Goal: Task Accomplishment & Management: Use online tool/utility

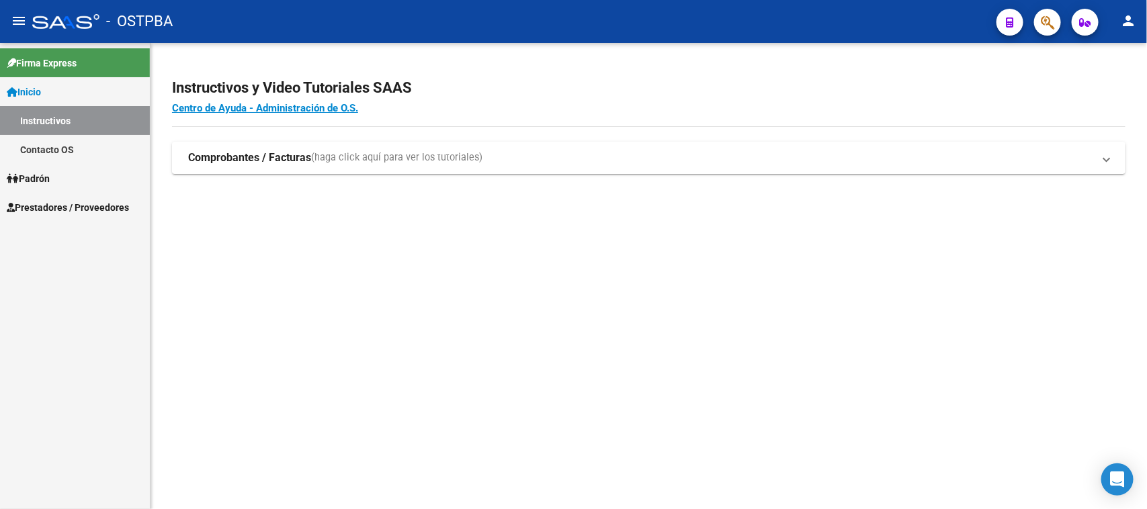
click at [64, 171] on link "Padrón" at bounding box center [75, 178] width 150 height 29
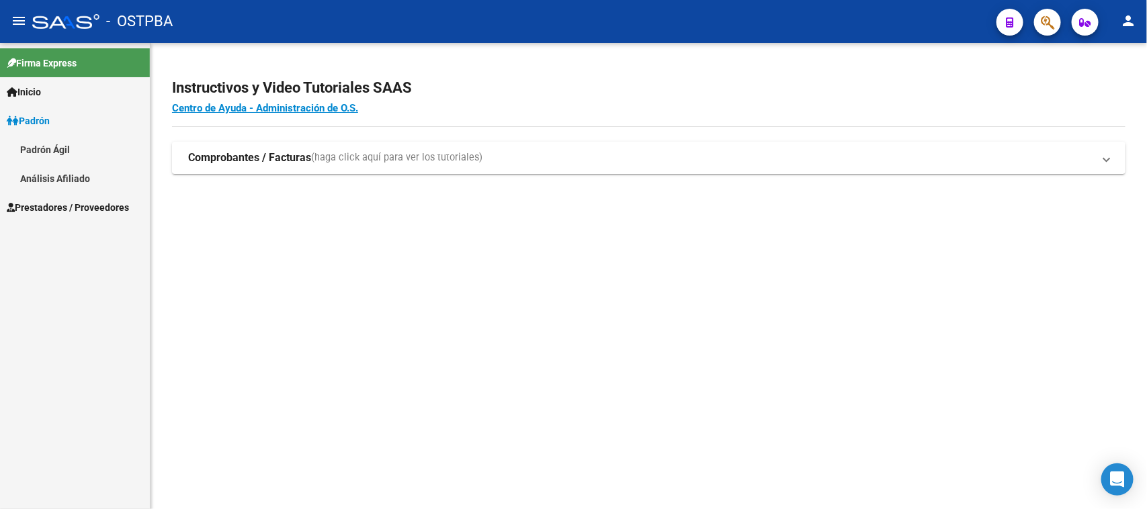
click at [50, 83] on link "Inicio" at bounding box center [75, 91] width 150 height 29
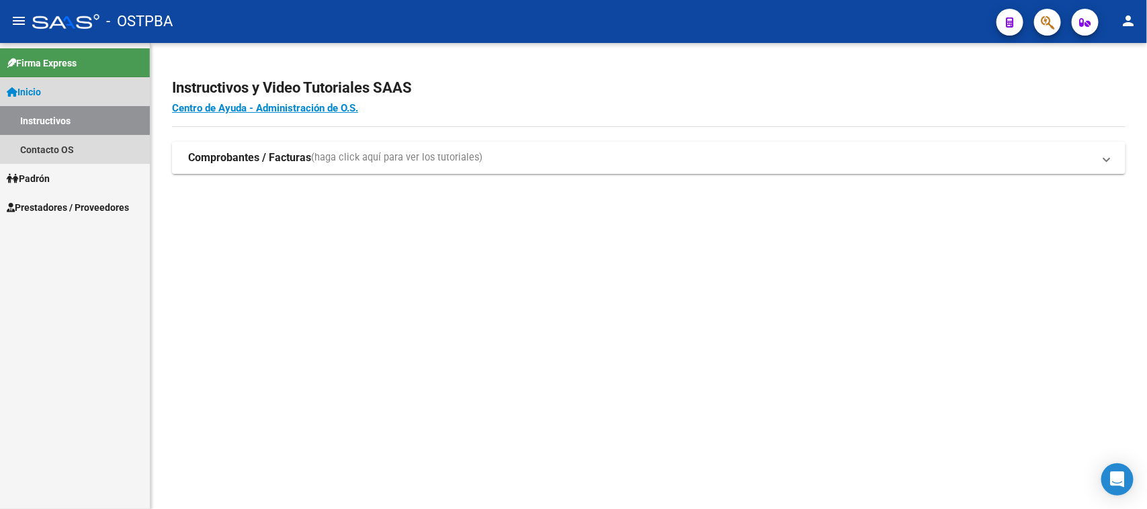
click at [50, 83] on link "Inicio" at bounding box center [75, 91] width 150 height 29
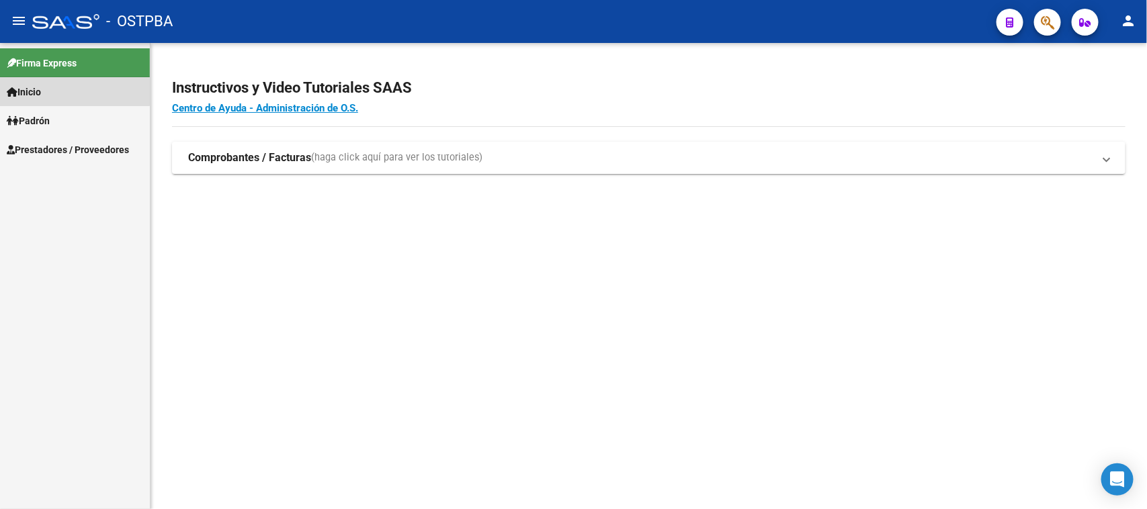
click at [50, 83] on link "Inicio" at bounding box center [75, 91] width 150 height 29
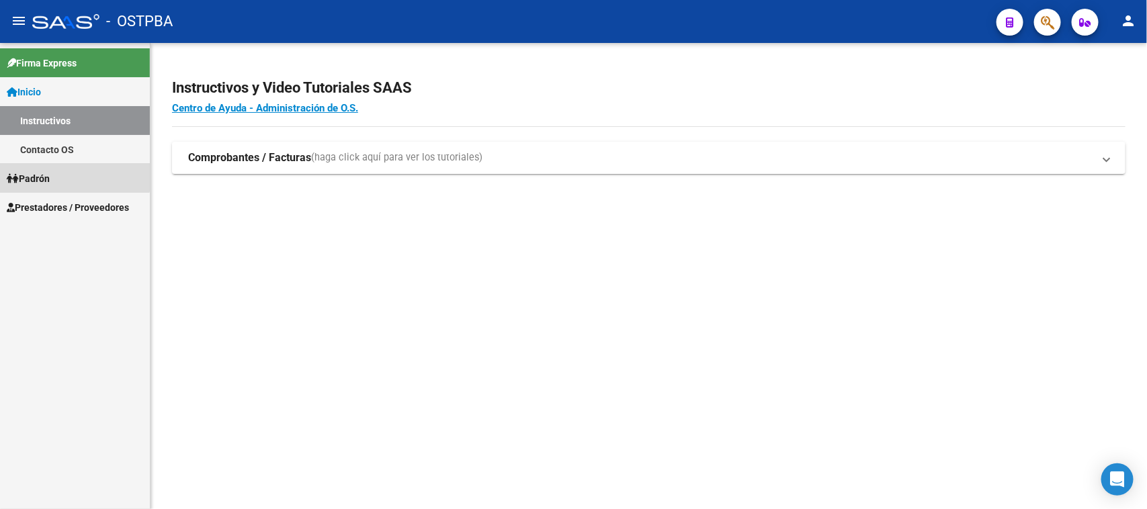
click at [51, 166] on link "Padrón" at bounding box center [75, 178] width 150 height 29
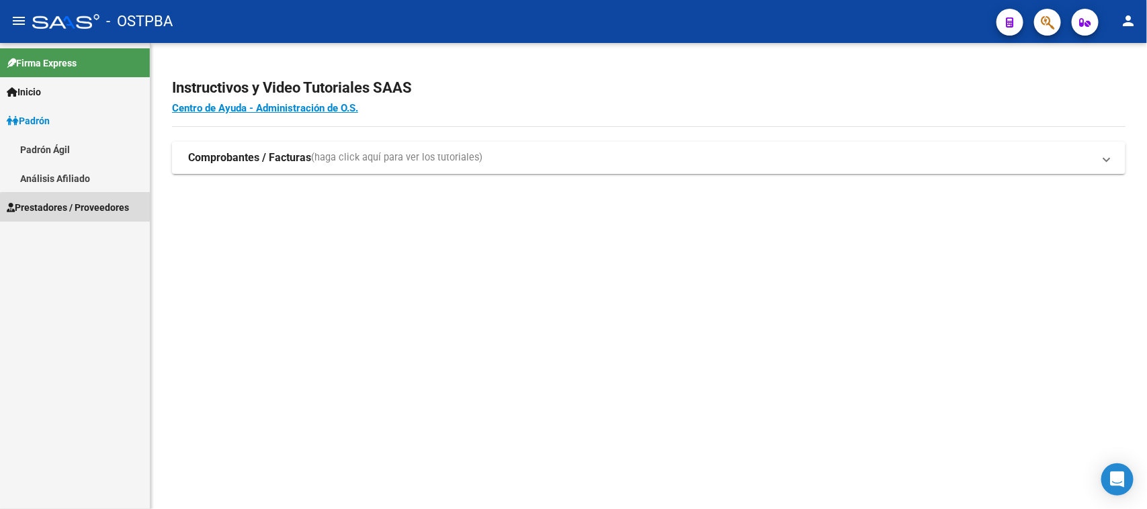
click at [77, 216] on link "Prestadores / Proveedores" at bounding box center [75, 207] width 150 height 29
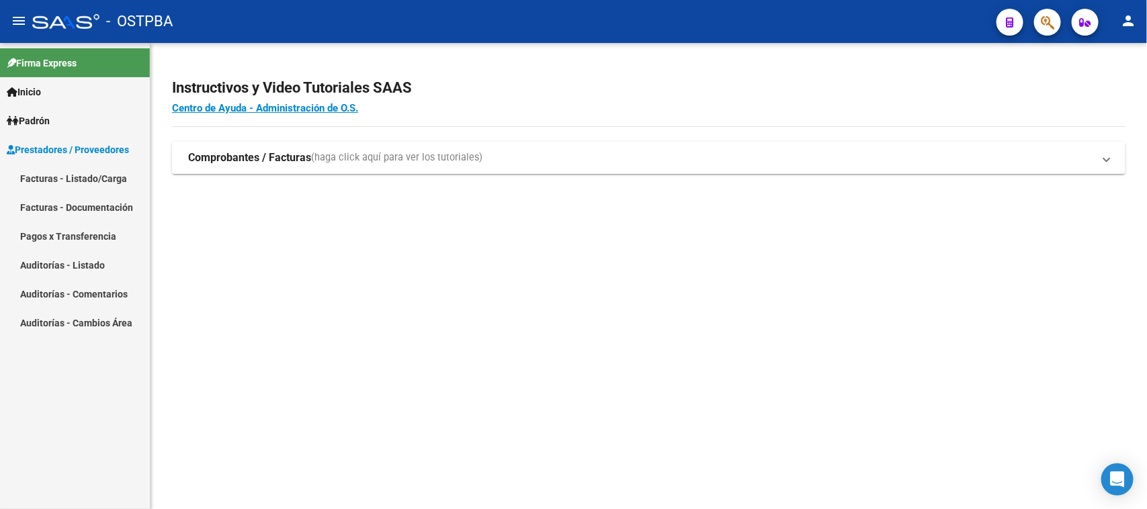
click at [86, 267] on link "Auditorías - Listado" at bounding box center [75, 265] width 150 height 29
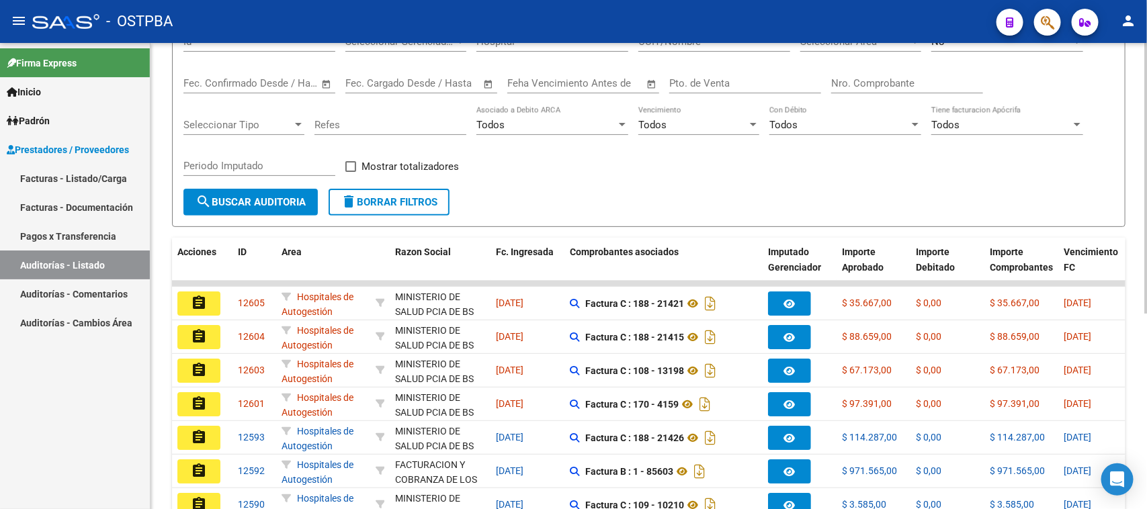
scroll to position [168, 0]
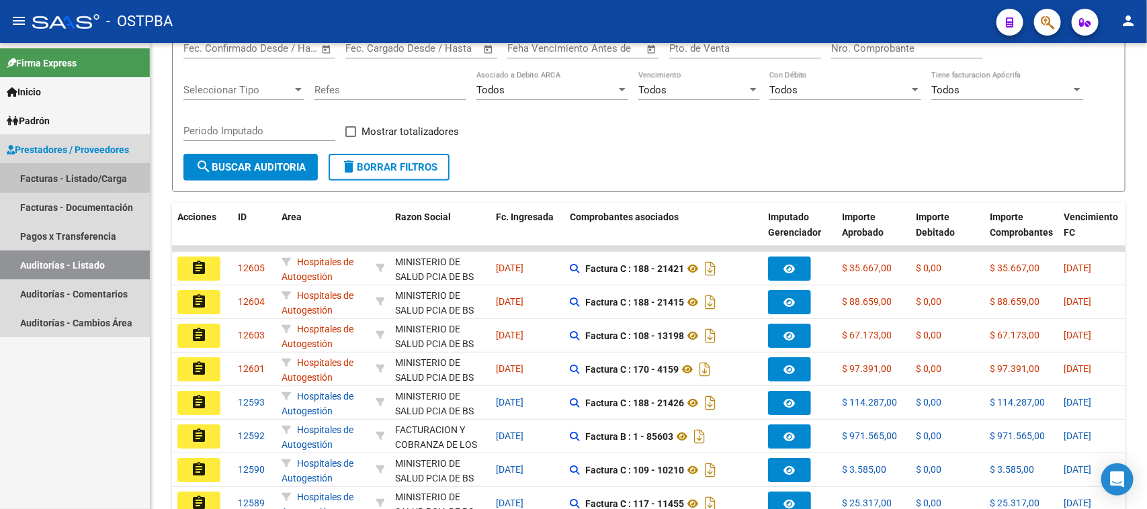
click at [75, 177] on link "Facturas - Listado/Carga" at bounding box center [75, 178] width 150 height 29
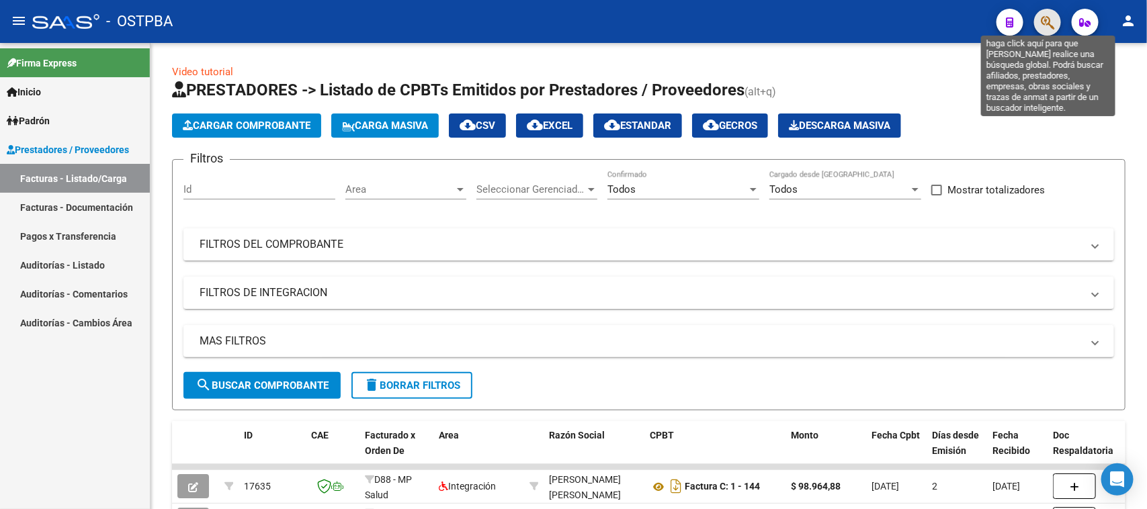
click at [1054, 30] on icon "button" at bounding box center [1047, 22] width 13 height 15
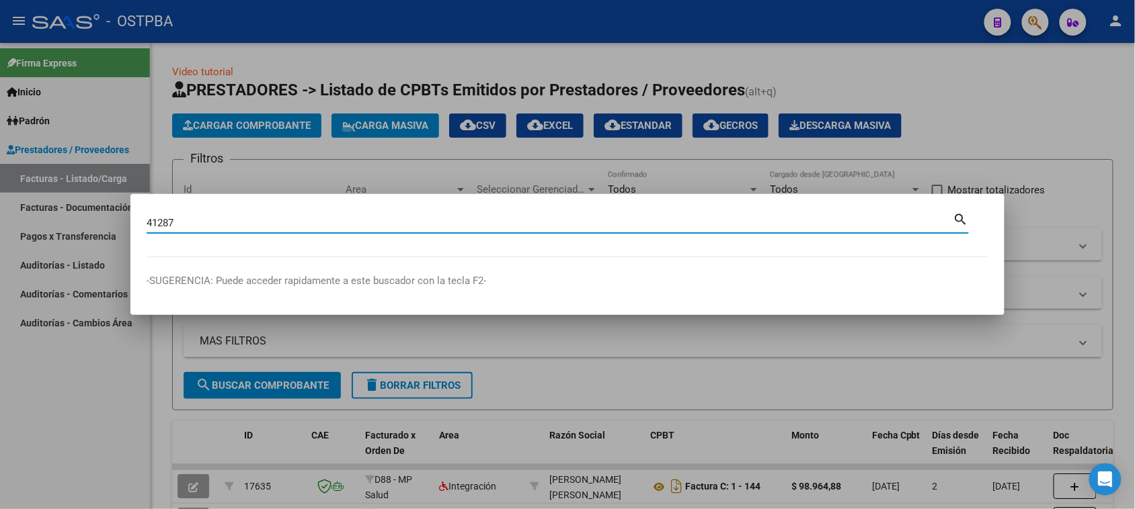
click at [247, 226] on input "41287" at bounding box center [550, 223] width 807 height 12
type input "47281312"
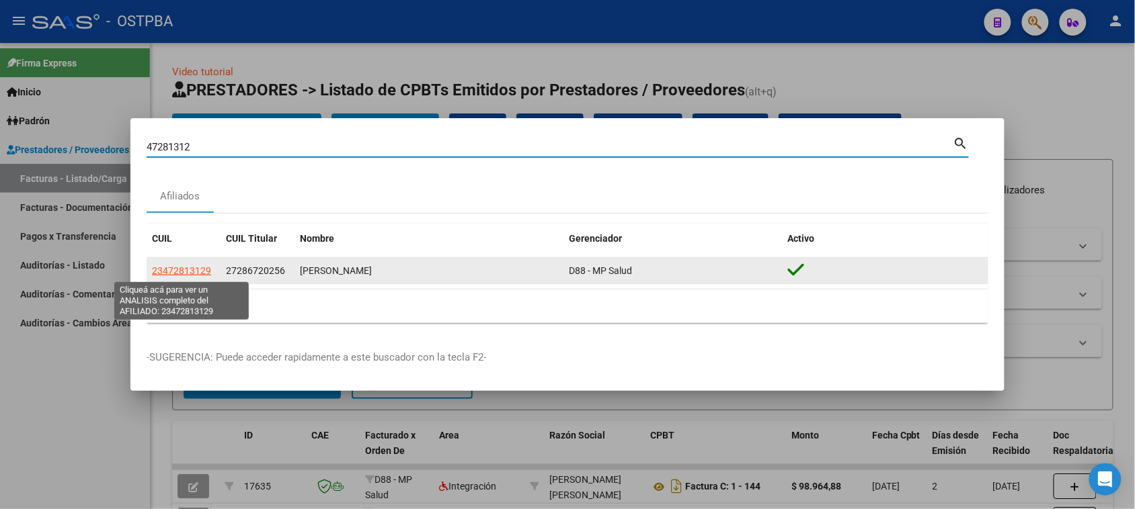
click at [183, 273] on span "23472813129" at bounding box center [181, 270] width 59 height 11
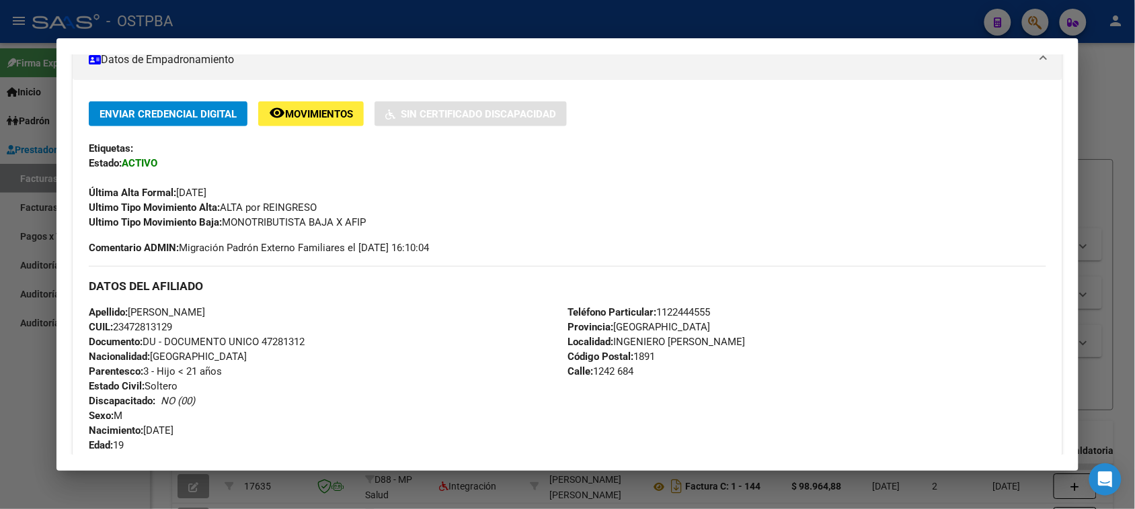
scroll to position [245, 0]
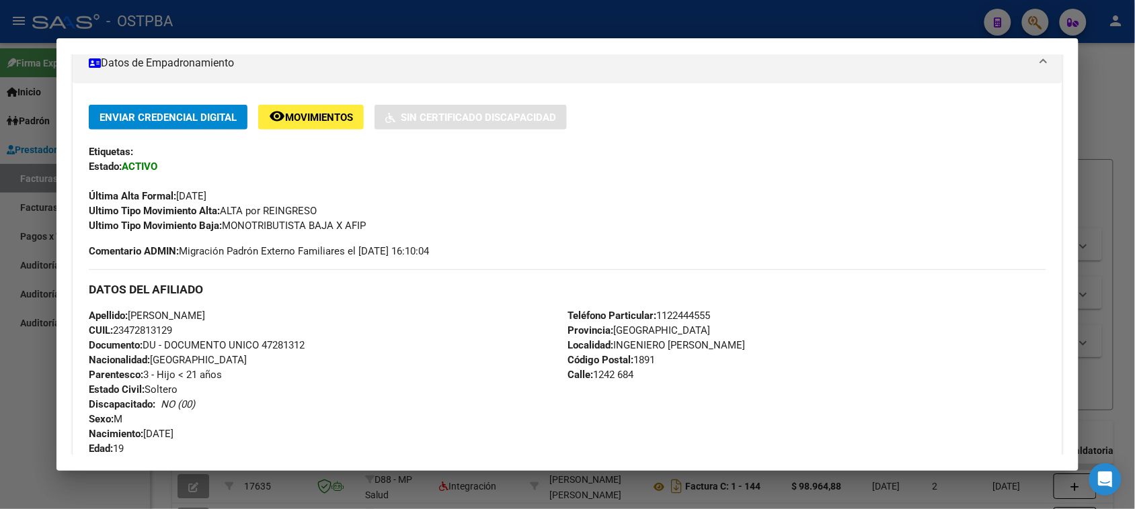
click at [679, 166] on div "Enviar Credencial Digital remove_red_eye Movimientos Sin Certificado Discapacid…" at bounding box center [567, 169] width 956 height 128
click at [786, 279] on div "DATOS DEL AFILIADO" at bounding box center [567, 289] width 956 height 39
click at [1100, 75] on div at bounding box center [567, 254] width 1135 height 509
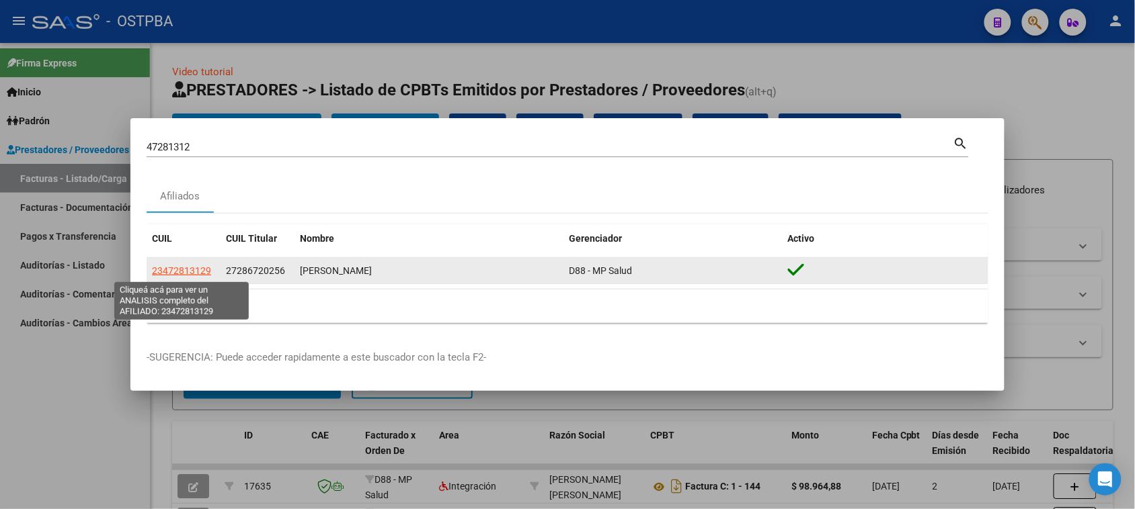
click at [189, 272] on span "23472813129" at bounding box center [181, 270] width 59 height 11
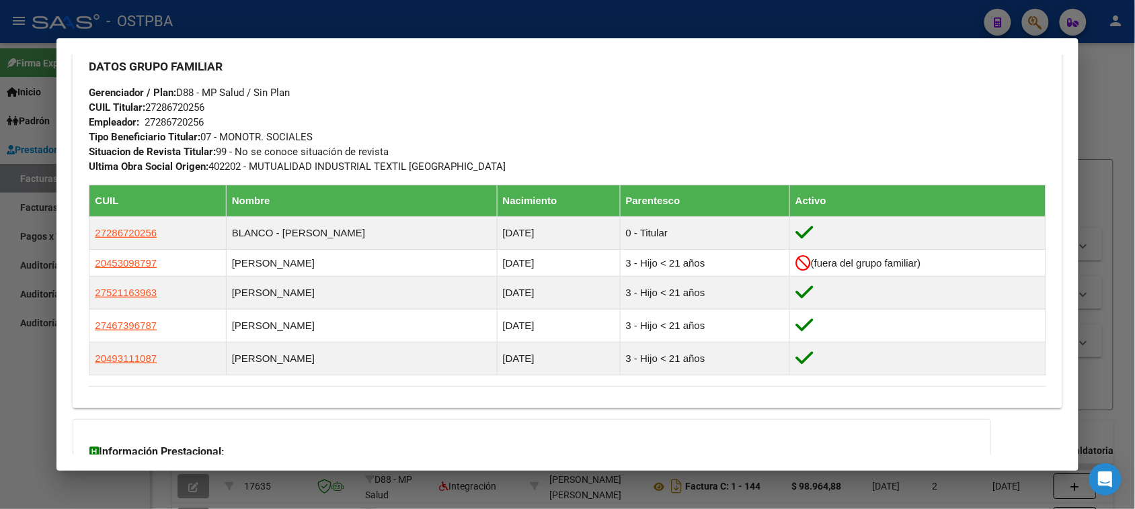
scroll to position [665, 0]
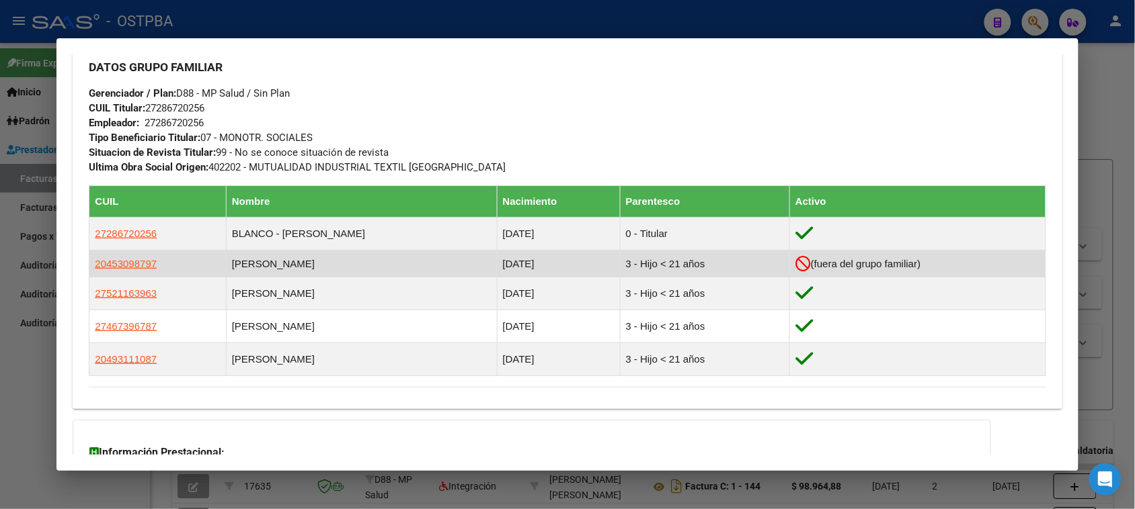
click at [333, 259] on td "[PERSON_NAME]" at bounding box center [361, 264] width 271 height 27
click at [106, 259] on span "20453098797" at bounding box center [126, 263] width 62 height 11
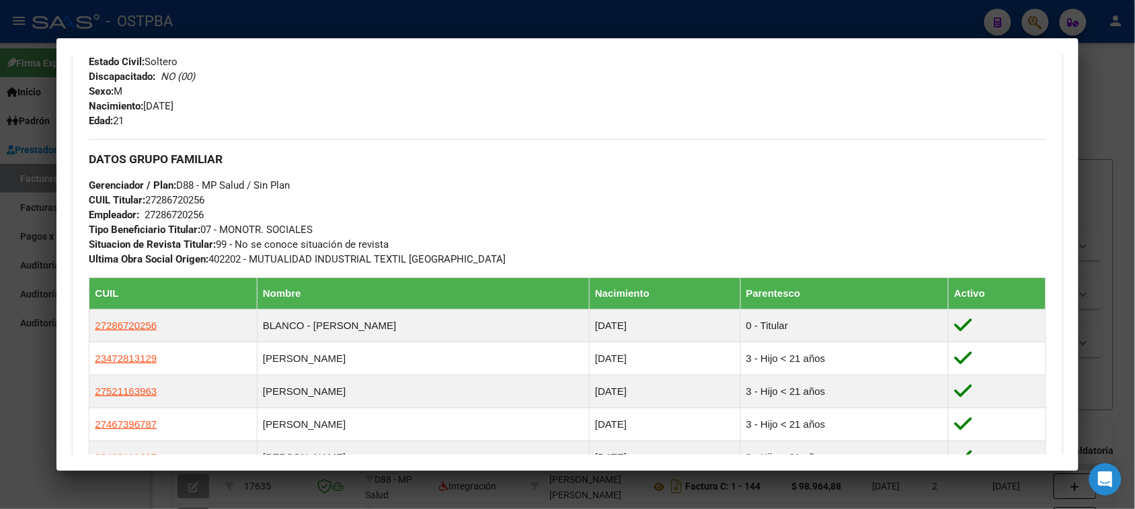
scroll to position [672, 0]
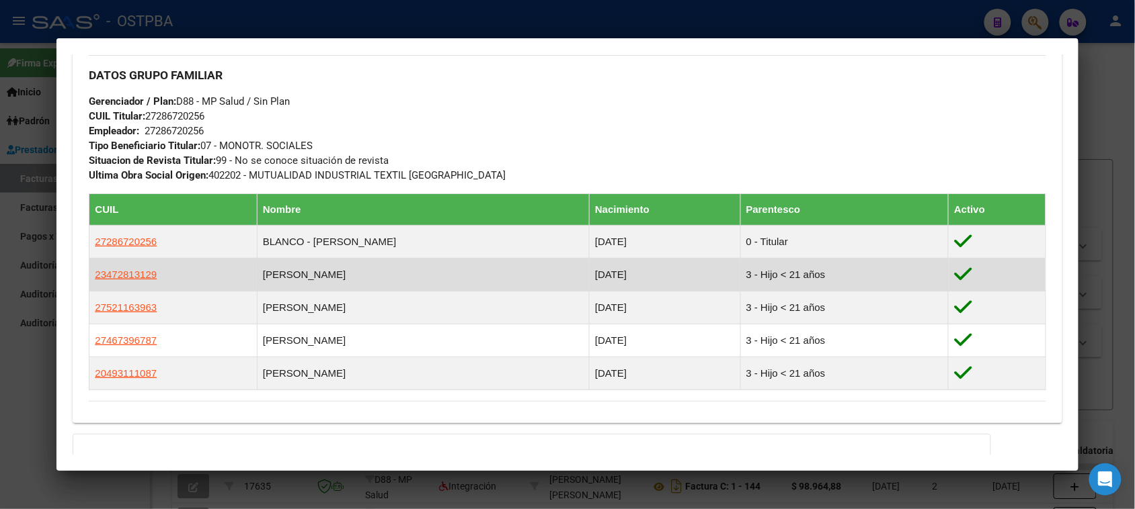
click at [884, 279] on td "3 - Hijo < 21 años" at bounding box center [844, 275] width 208 height 33
click at [140, 276] on span "23472813129" at bounding box center [126, 274] width 62 height 11
type textarea "23472813129"
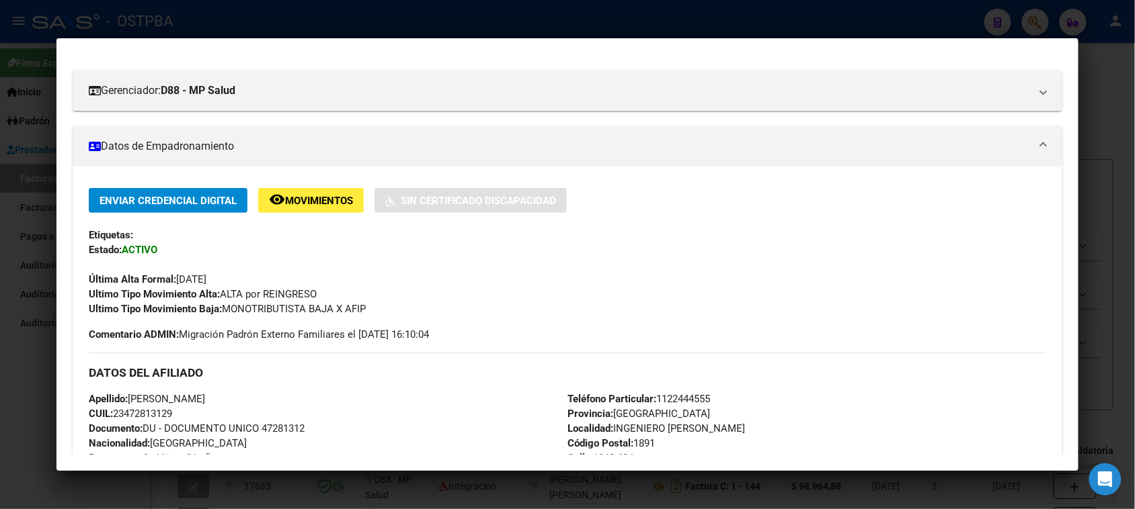
scroll to position [161, 0]
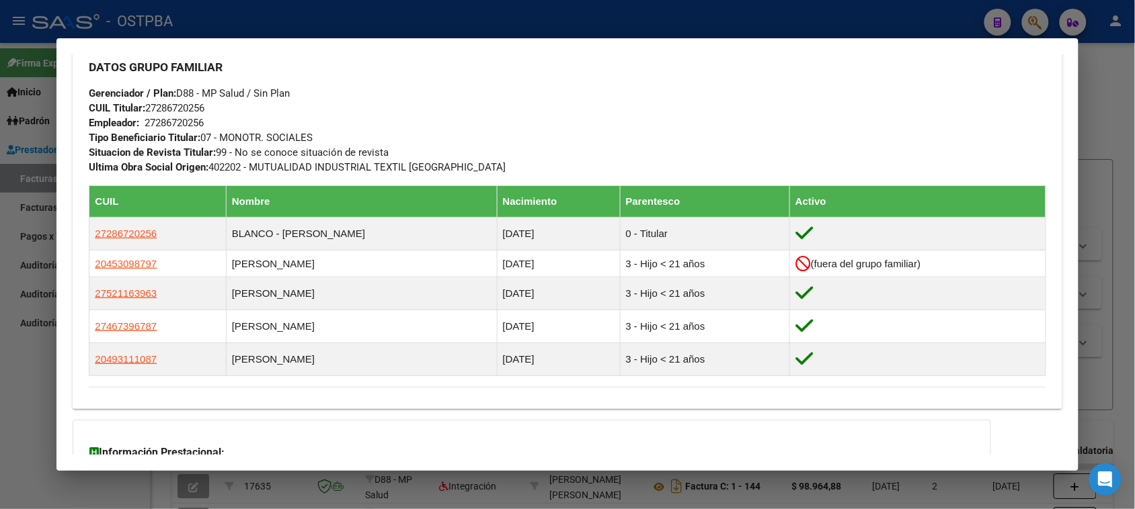
click at [1091, 91] on div at bounding box center [567, 254] width 1135 height 509
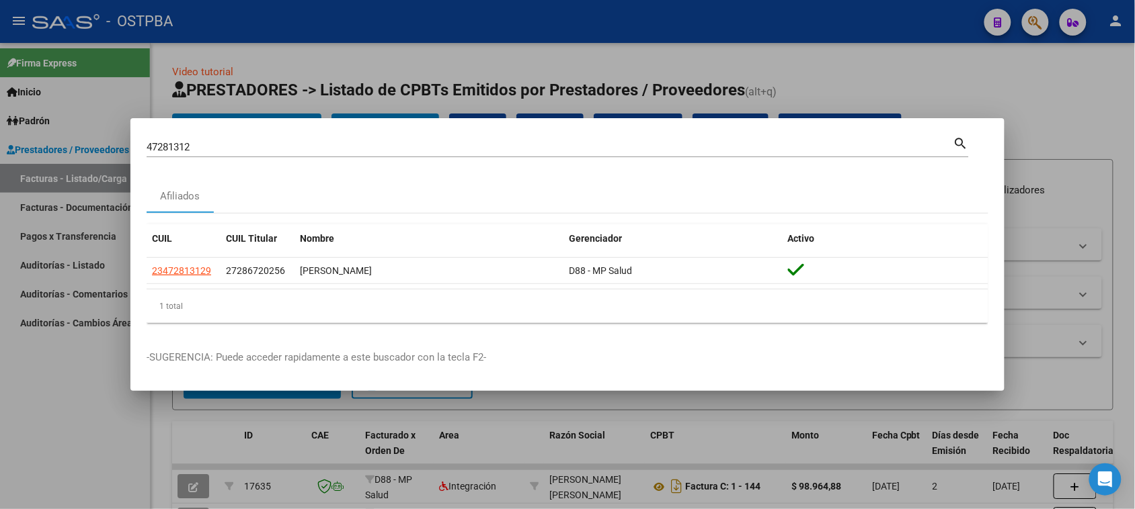
click at [1023, 15] on div at bounding box center [567, 254] width 1135 height 509
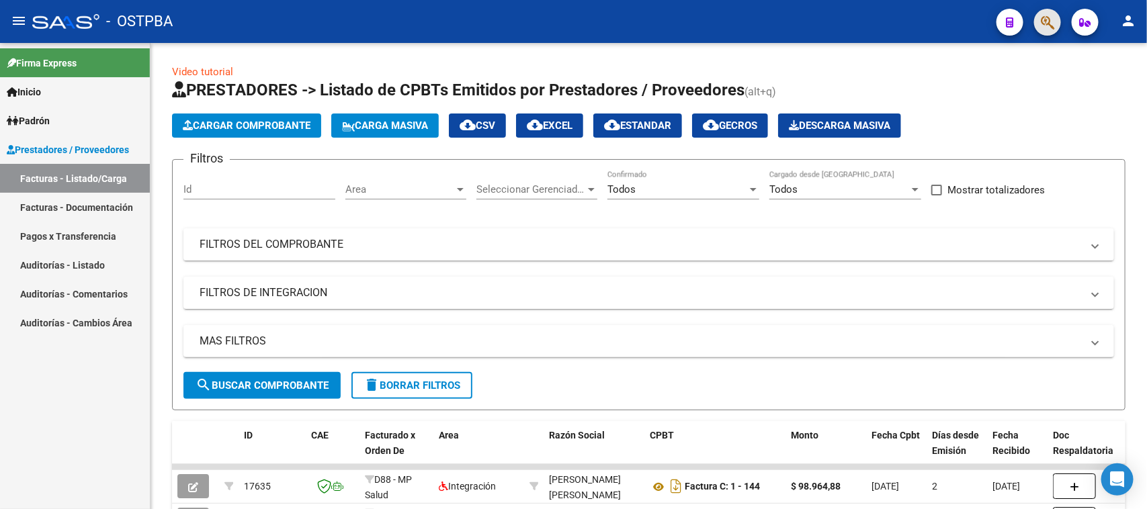
click at [1039, 26] on button "button" at bounding box center [1047, 22] width 27 height 27
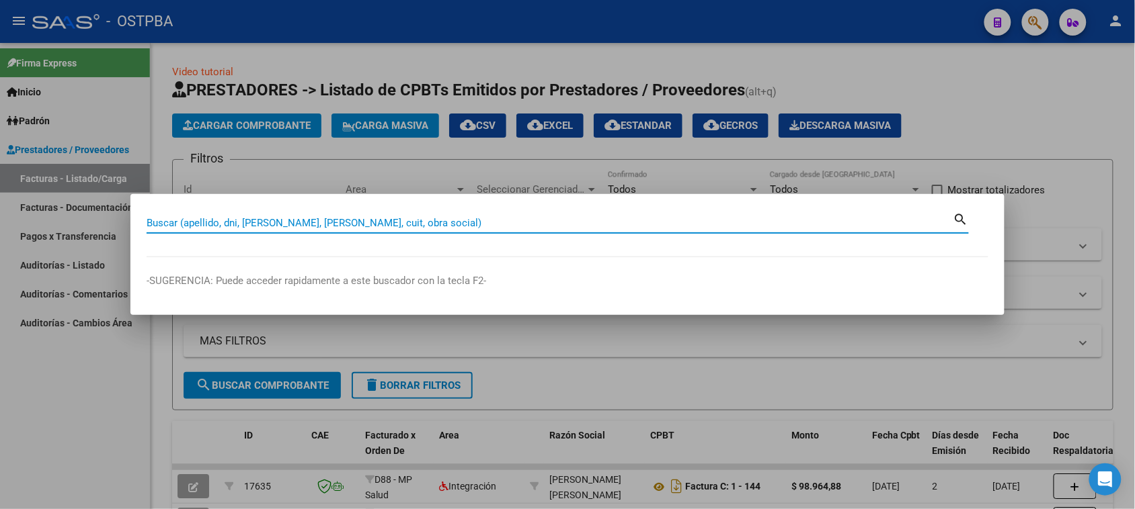
paste input "20304918943"
type input "20304918943"
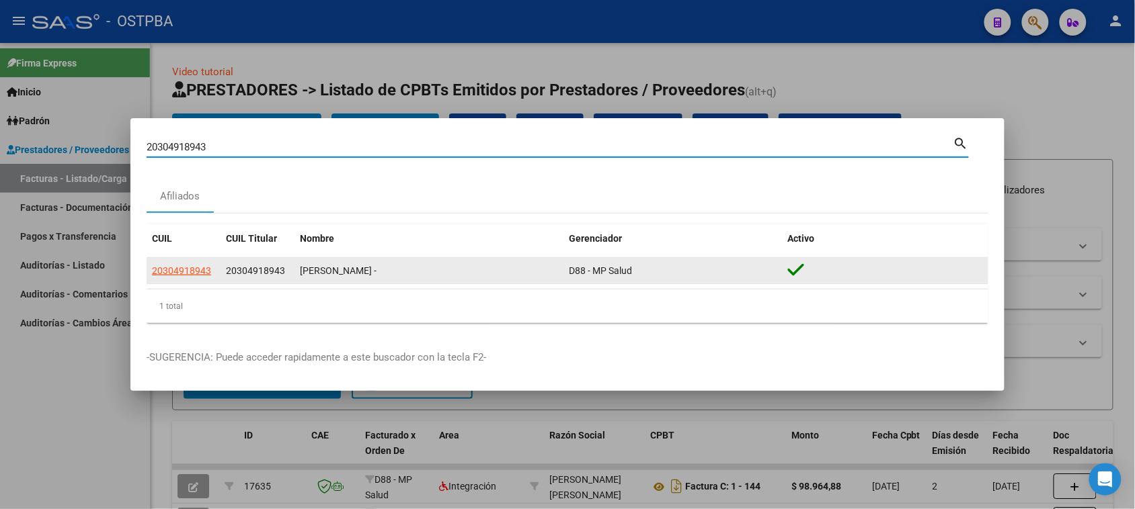
click at [256, 268] on span "20304918943" at bounding box center [255, 270] width 59 height 11
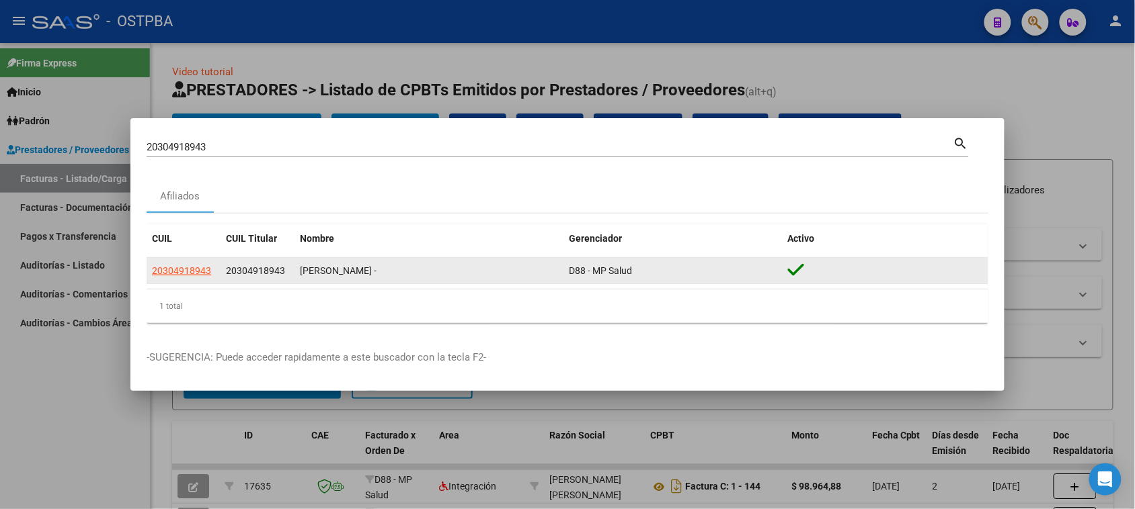
click at [188, 277] on app-link-go-to "20304918943" at bounding box center [181, 270] width 59 height 15
click at [189, 274] on span "20304918943" at bounding box center [181, 270] width 59 height 11
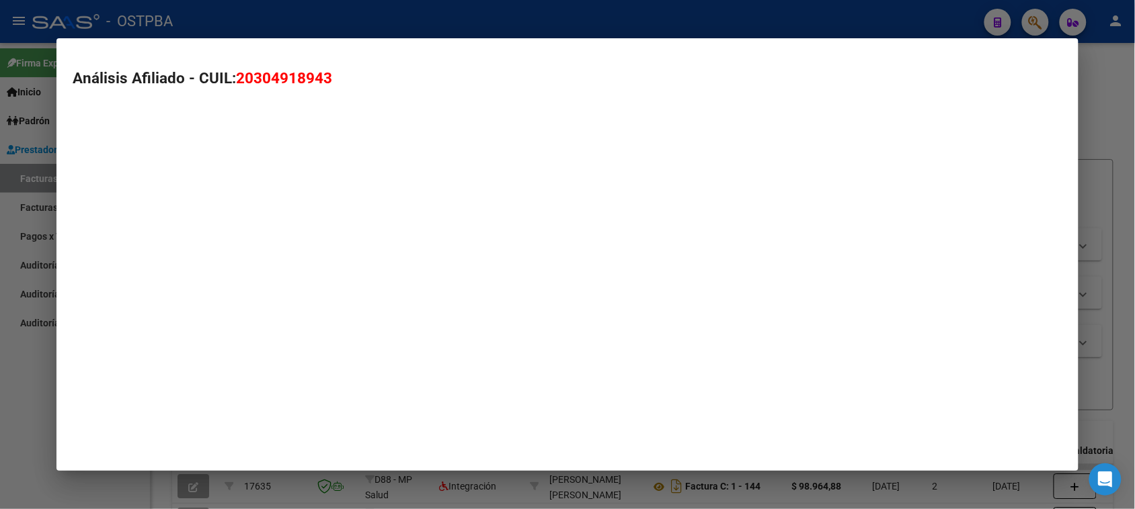
type textarea "20304918943"
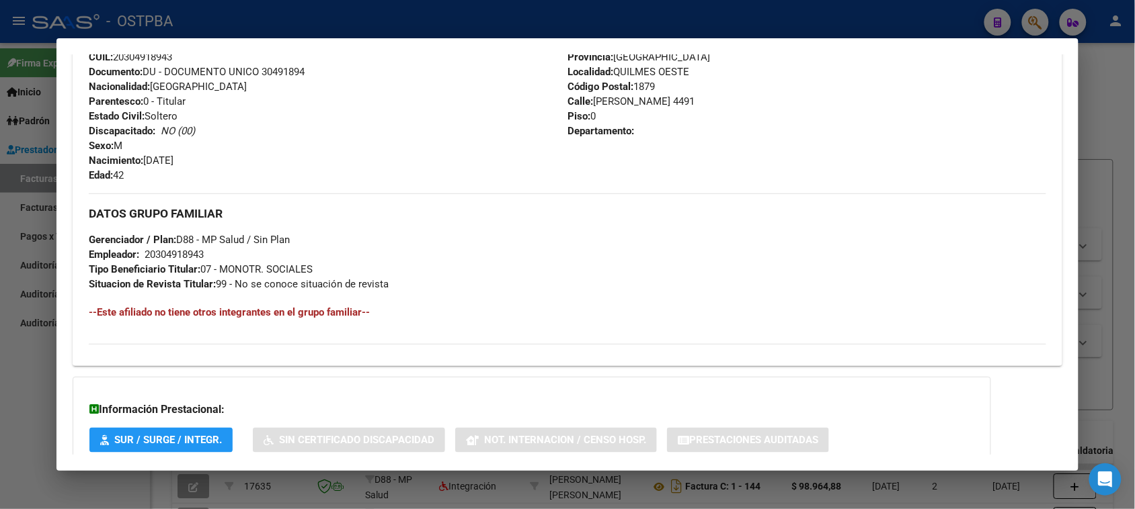
scroll to position [591, 0]
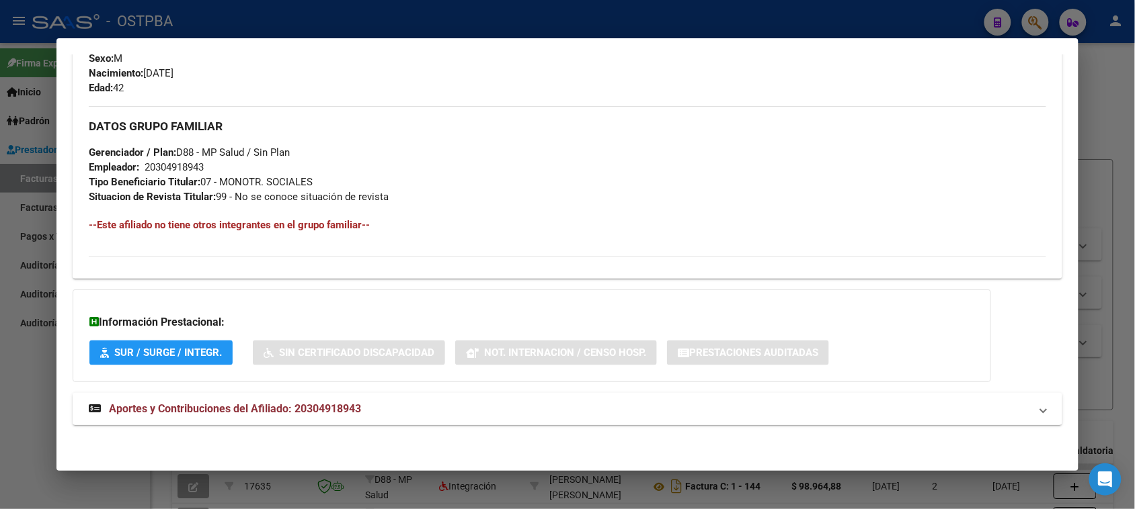
click at [996, 407] on mat-panel-title "Aportes y Contribuciones del Afiliado: 20304918943" at bounding box center [559, 409] width 940 height 16
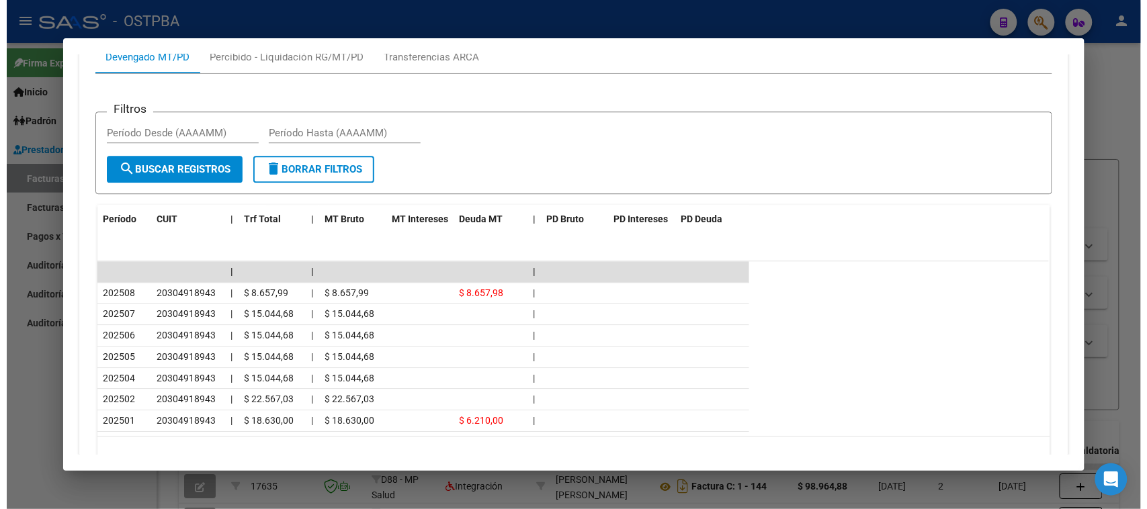
scroll to position [1133, 0]
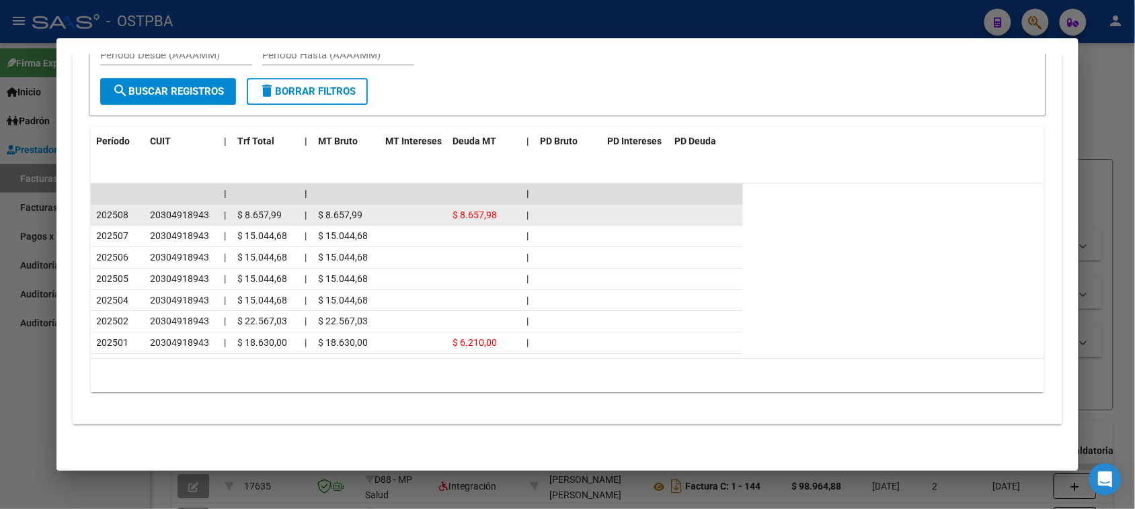
click at [331, 214] on span "$ 8.657,99" at bounding box center [340, 215] width 44 height 11
click at [479, 213] on span "$ 8.657,98" at bounding box center [474, 215] width 44 height 11
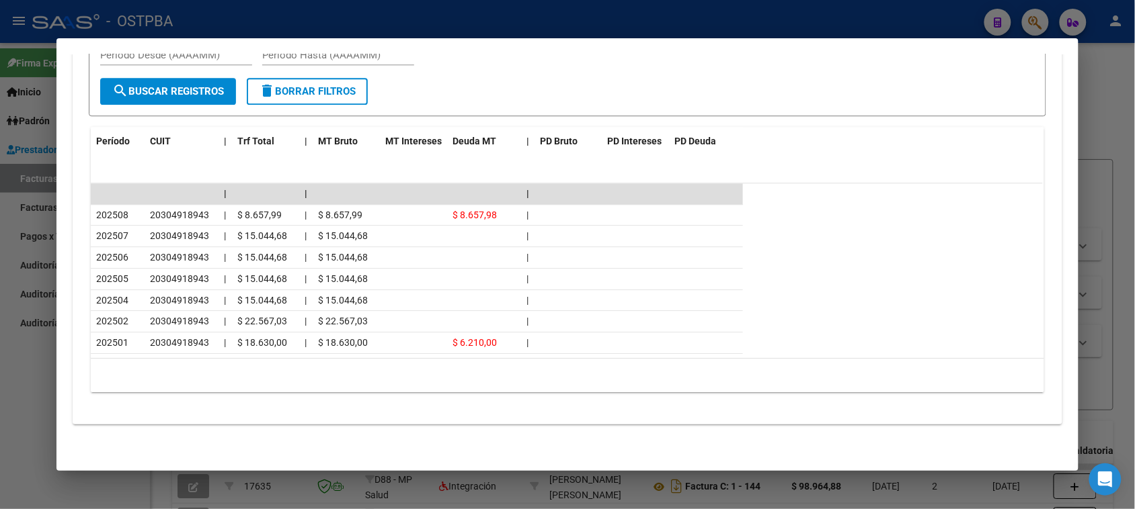
click at [1097, 138] on div at bounding box center [567, 254] width 1135 height 509
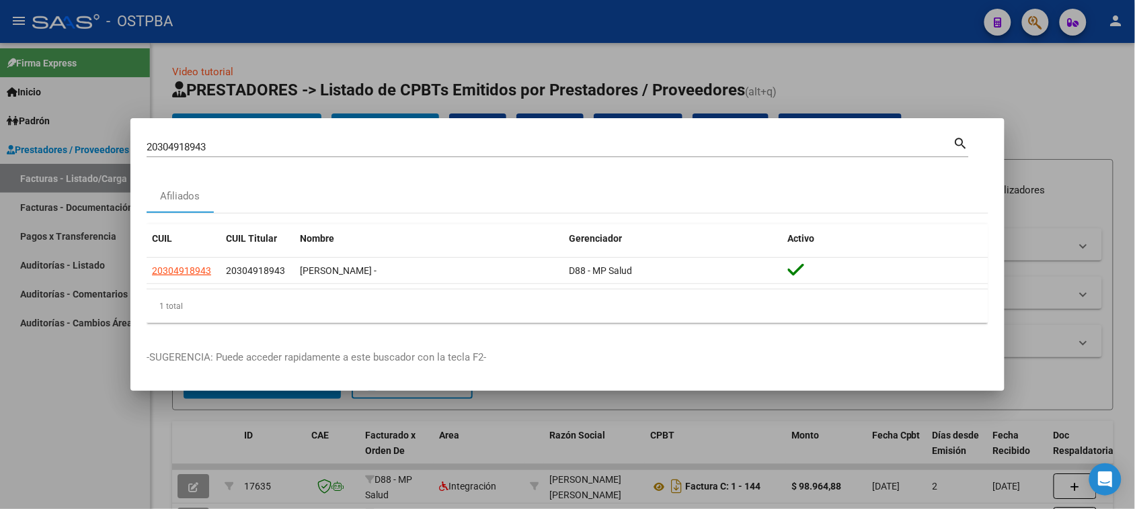
click at [35, 370] on div at bounding box center [567, 254] width 1135 height 509
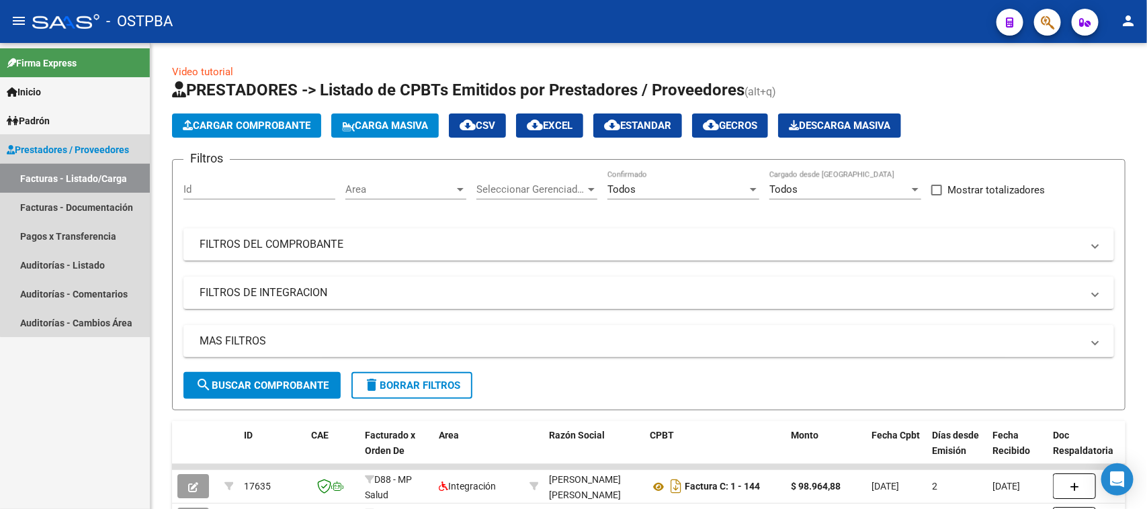
click at [85, 182] on link "Facturas - Listado/Carga" at bounding box center [75, 178] width 150 height 29
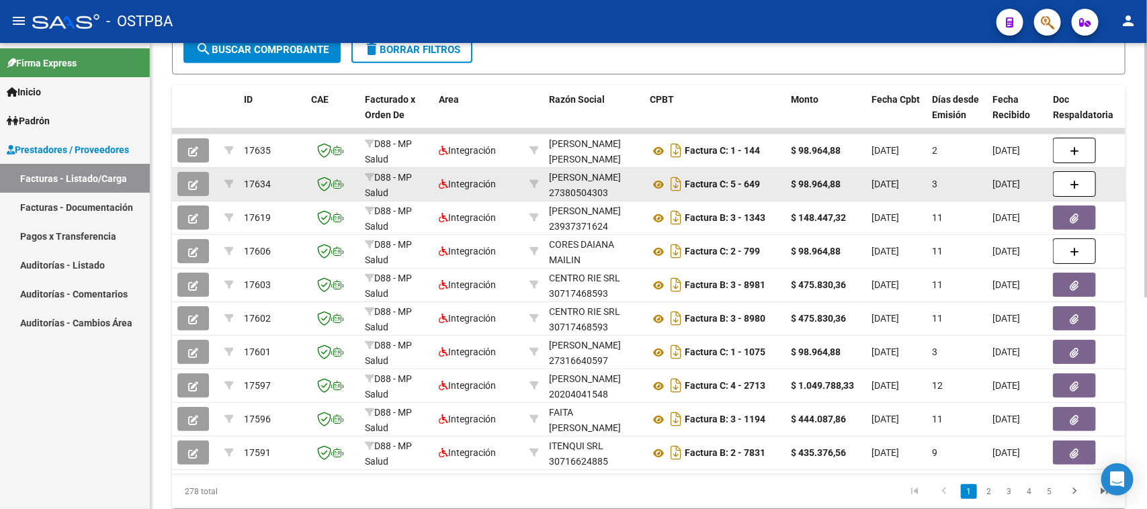
scroll to position [390, 0]
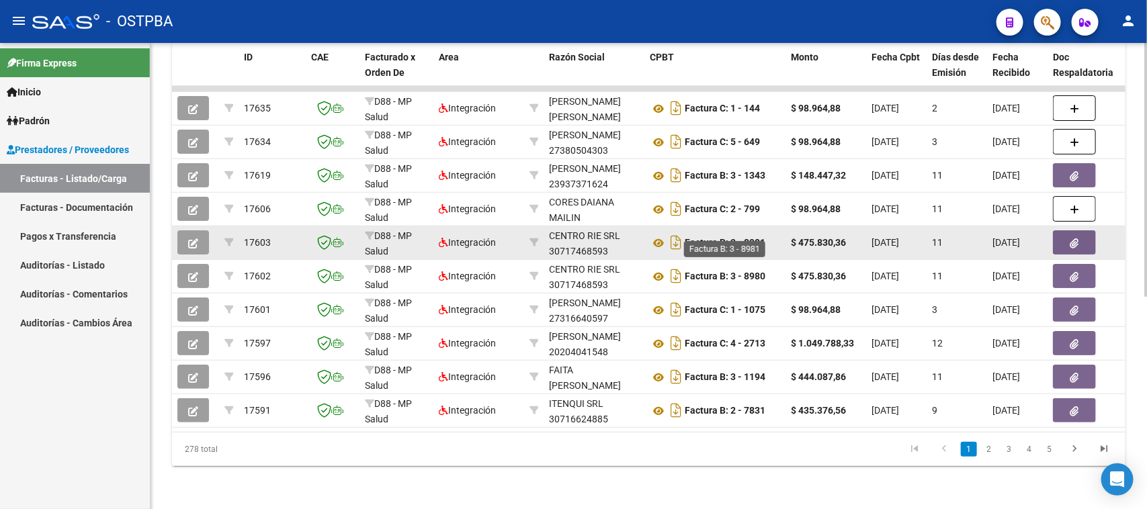
click at [701, 238] on strong "Factura B: 3 - 8981" at bounding box center [725, 243] width 81 height 11
click at [1061, 231] on button "button" at bounding box center [1074, 243] width 43 height 24
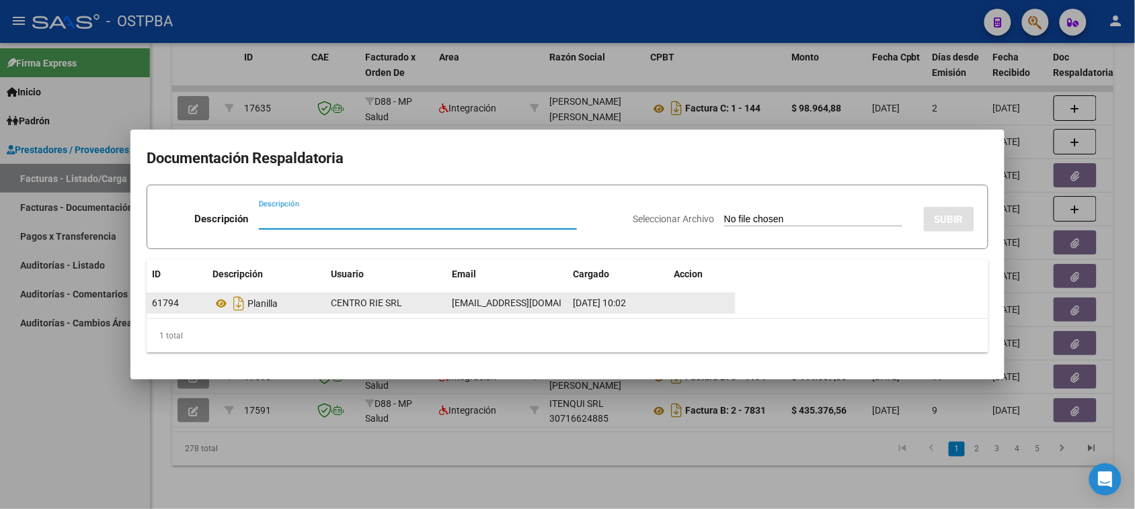
click at [341, 307] on span "CENTRO RIE SRL" at bounding box center [366, 303] width 71 height 11
click at [168, 310] on div "61794" at bounding box center [177, 303] width 50 height 15
click at [168, 308] on span "61794" at bounding box center [165, 303] width 27 height 11
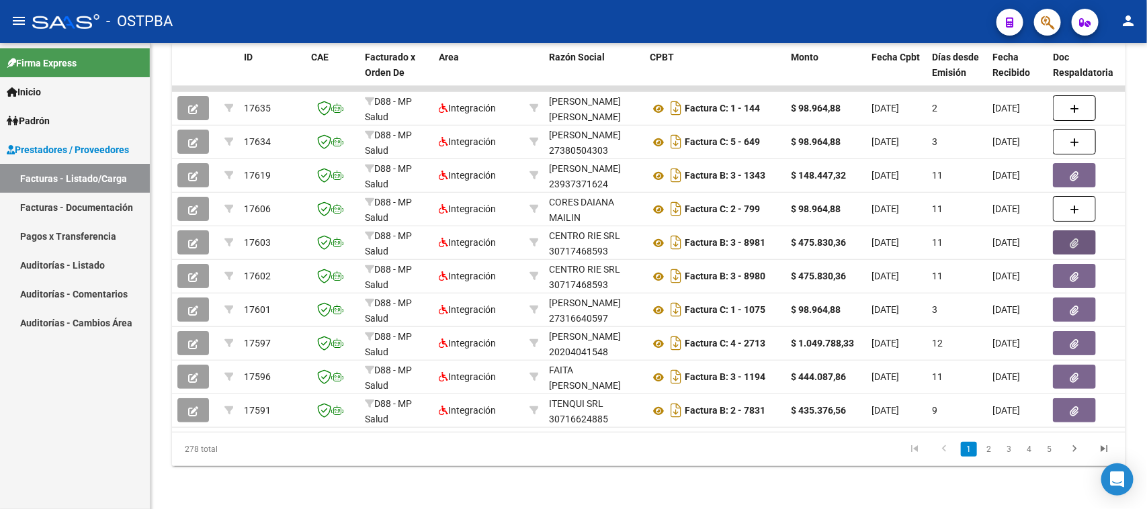
click at [116, 286] on link "Auditorías - Comentarios" at bounding box center [75, 294] width 150 height 29
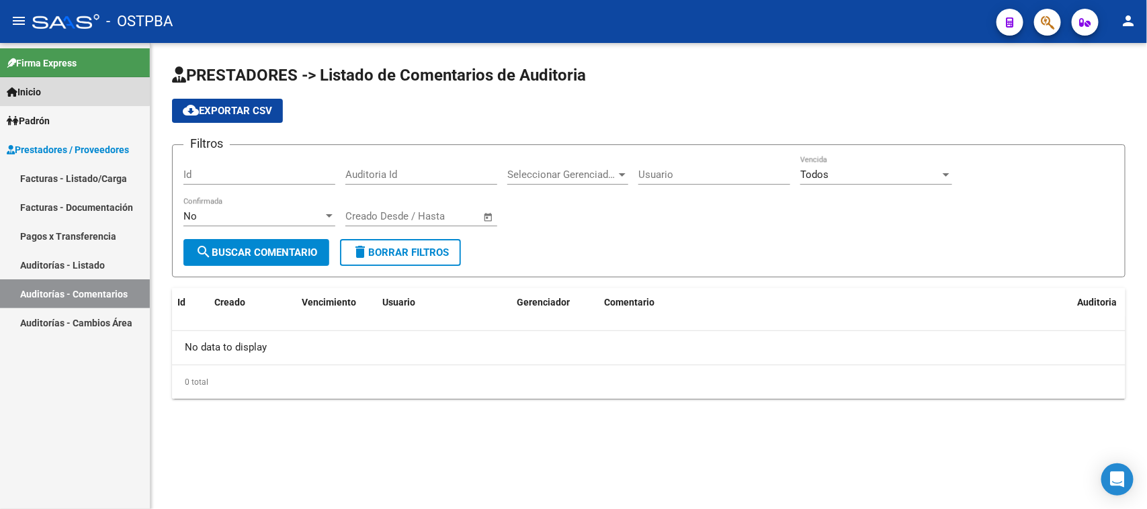
click at [47, 89] on link "Inicio" at bounding box center [75, 91] width 150 height 29
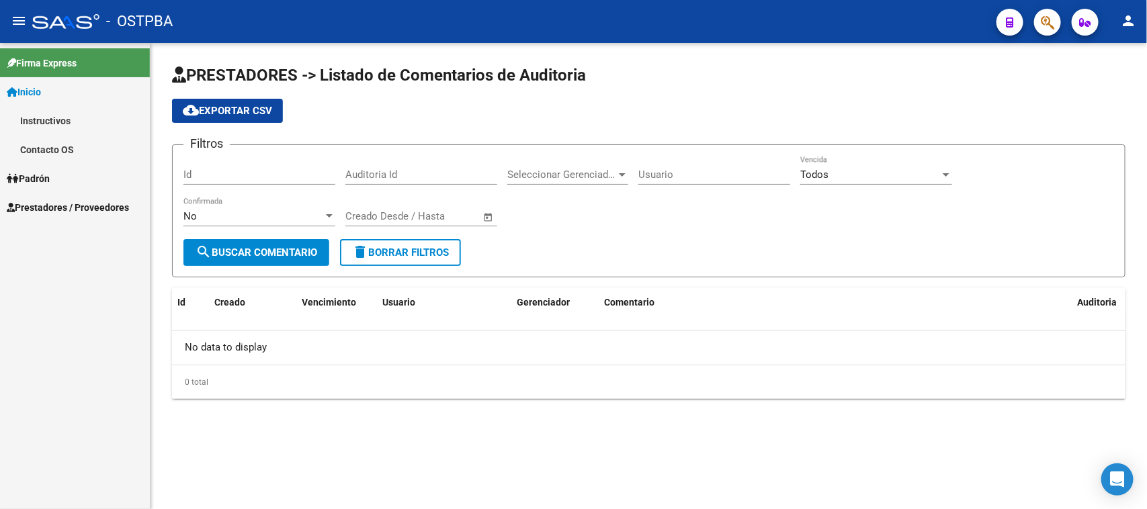
click at [50, 185] on span "Padrón" at bounding box center [28, 178] width 43 height 15
click at [79, 207] on span "Prestadores / Proveedores" at bounding box center [68, 207] width 122 height 15
